Goal: Find specific page/section: Find specific page/section

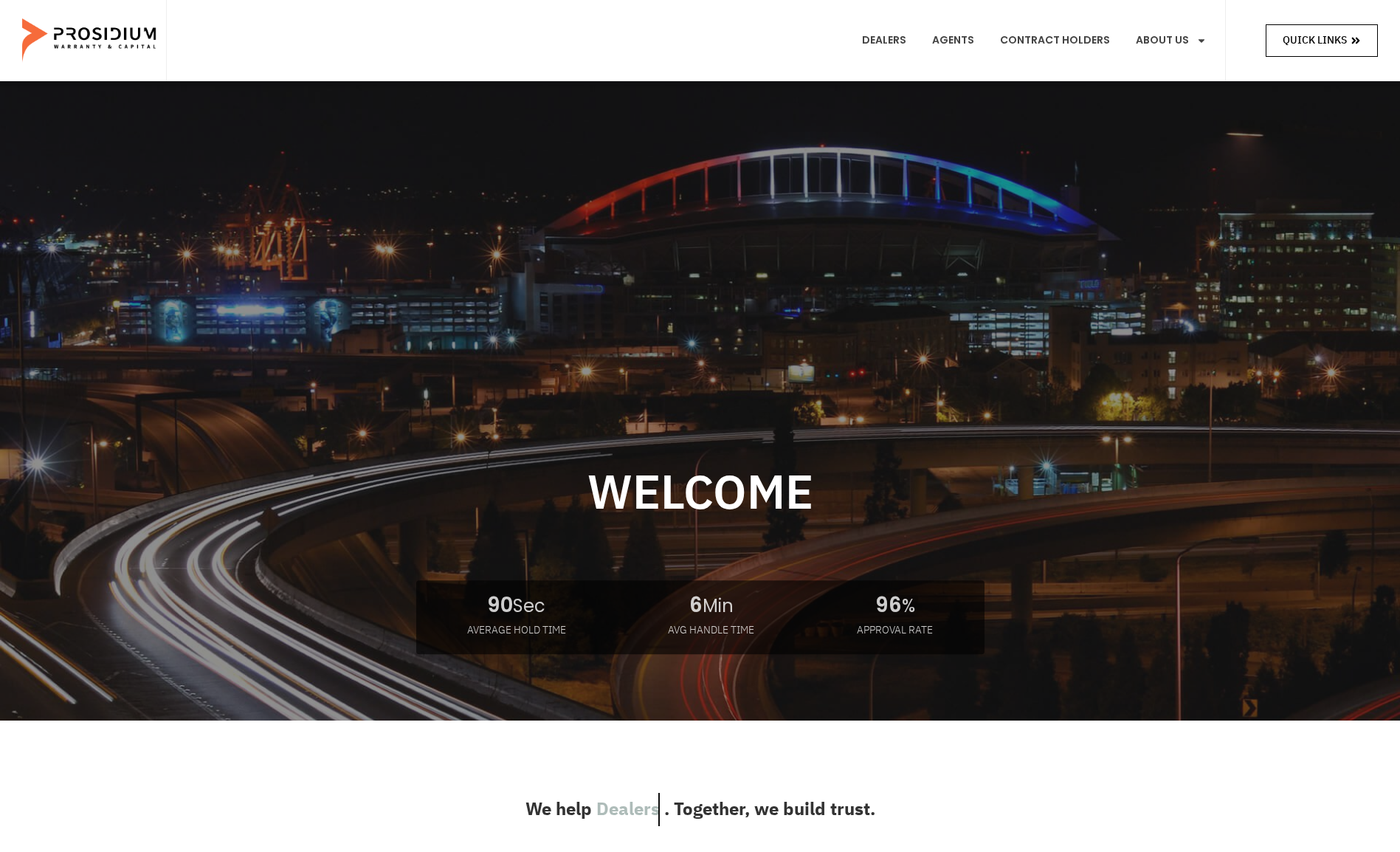
click at [1290, 41] on span "Quick Links" at bounding box center [1315, 39] width 64 height 18
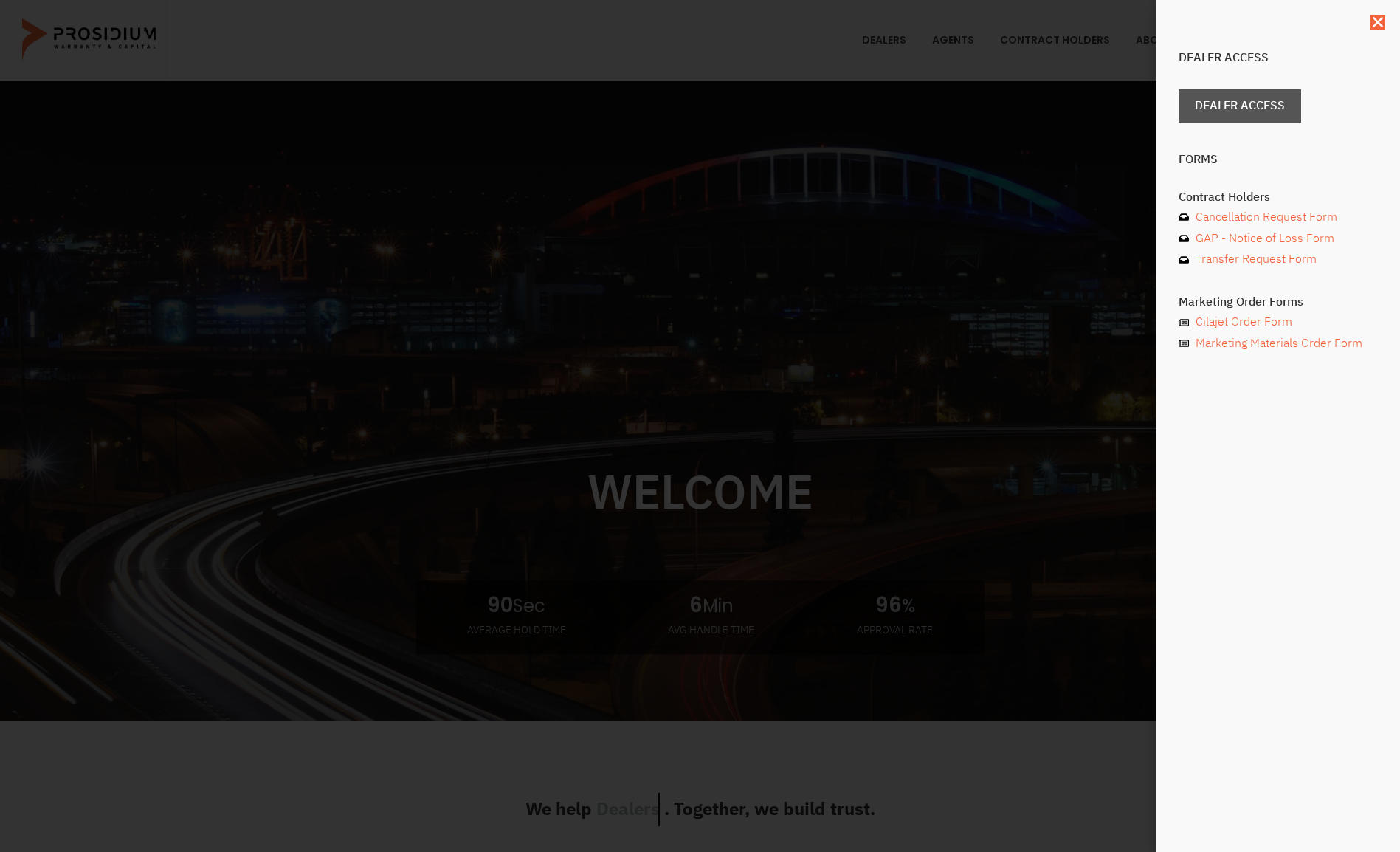
click at [1268, 104] on span "Dealer Access" at bounding box center [1240, 106] width 90 height 21
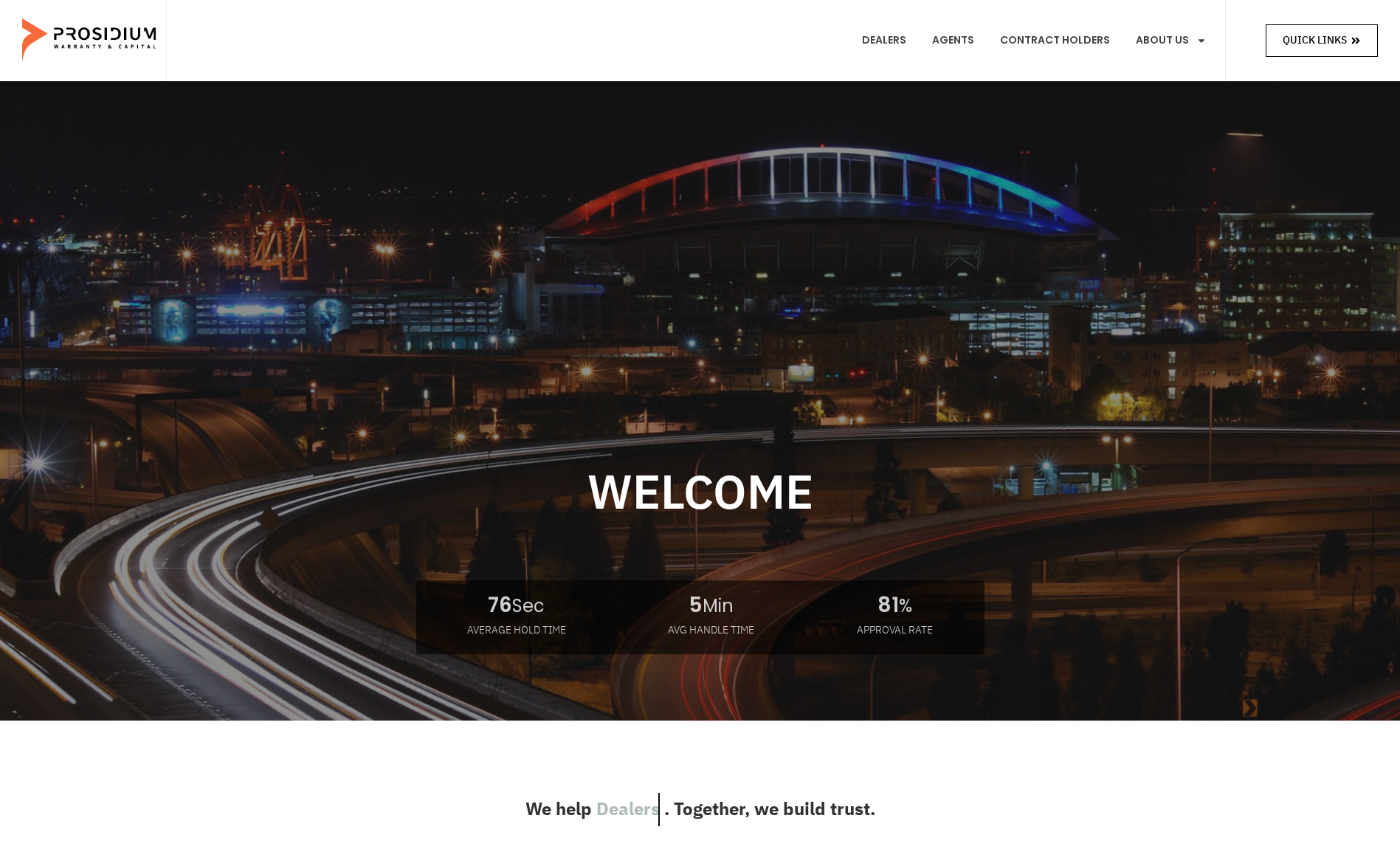
click at [1296, 49] on span "Quick Links" at bounding box center [1315, 39] width 64 height 18
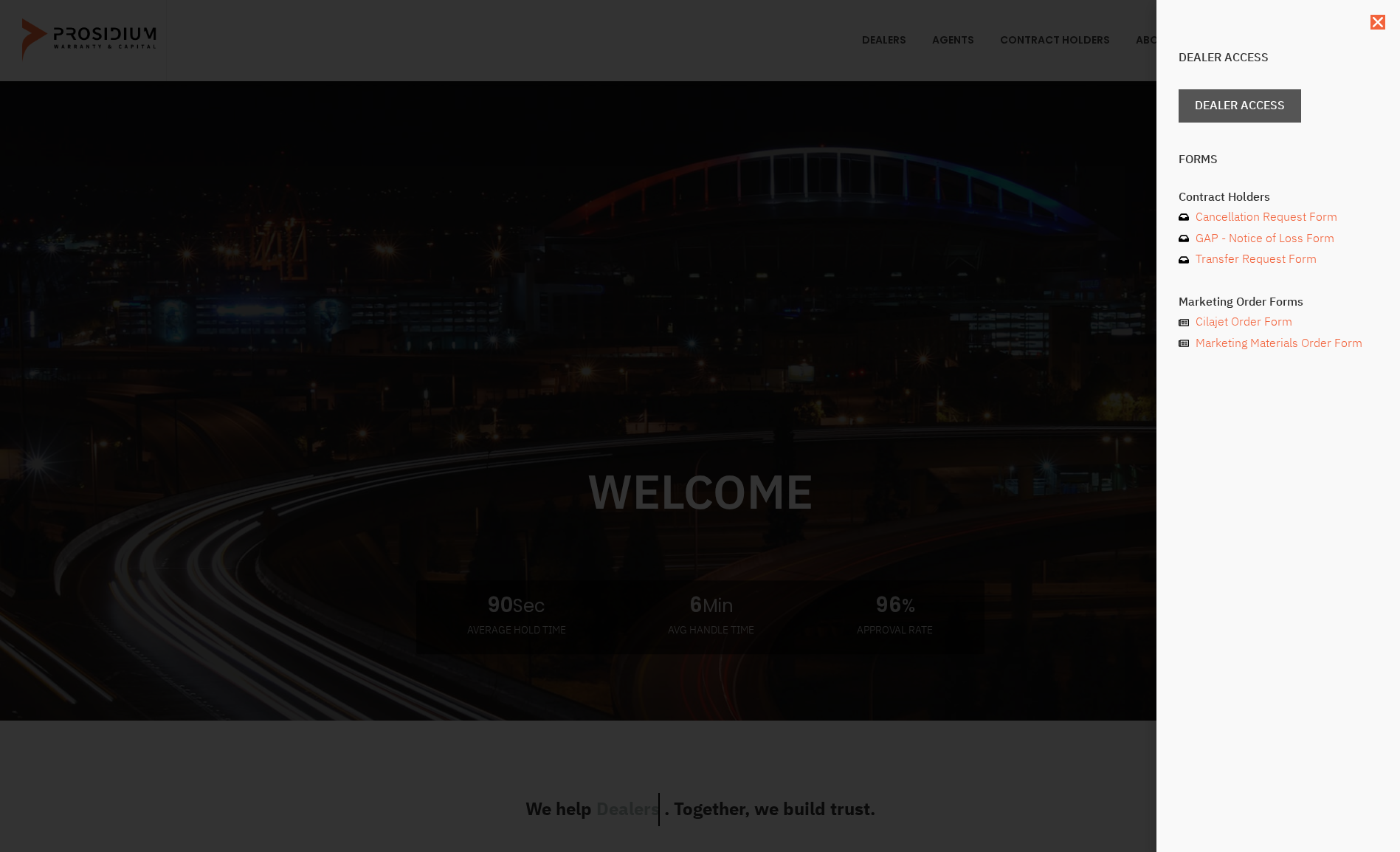
click at [1285, 110] on span "Dealer Access" at bounding box center [1240, 106] width 90 height 21
